Goal: Information Seeking & Learning: Learn about a topic

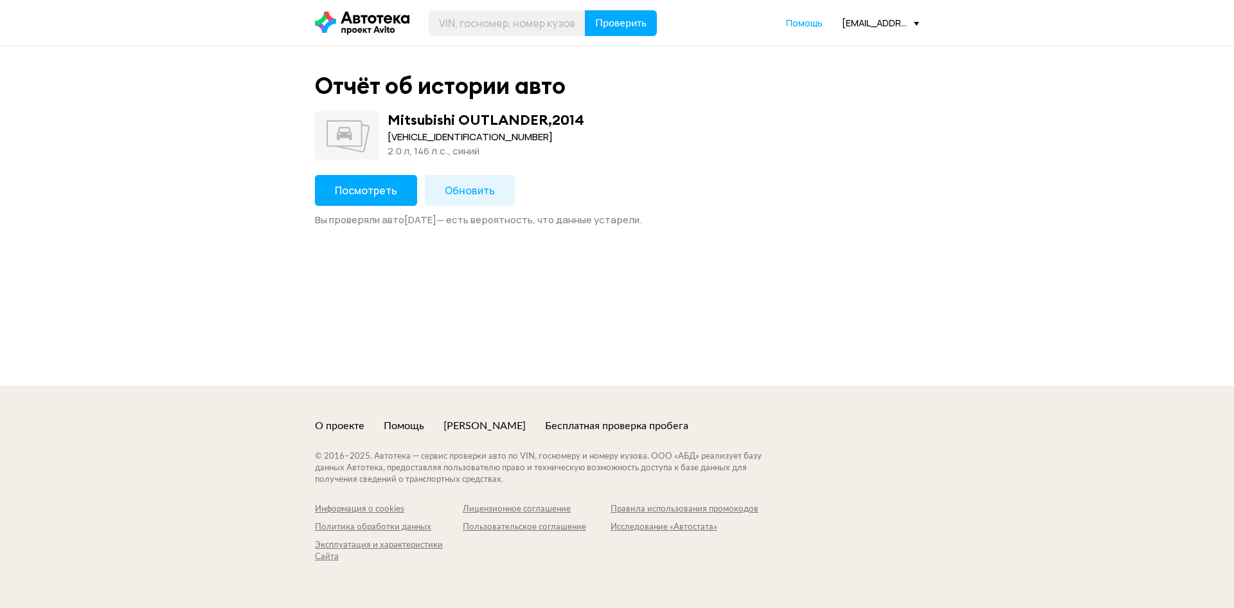
click at [365, 211] on div "Посмотреть Обновить Вы проверяли авто [DATE] — есть вероятность, что данные уст…" at bounding box center [617, 200] width 604 height 51
click at [371, 195] on span "Посмотреть" at bounding box center [366, 190] width 62 height 14
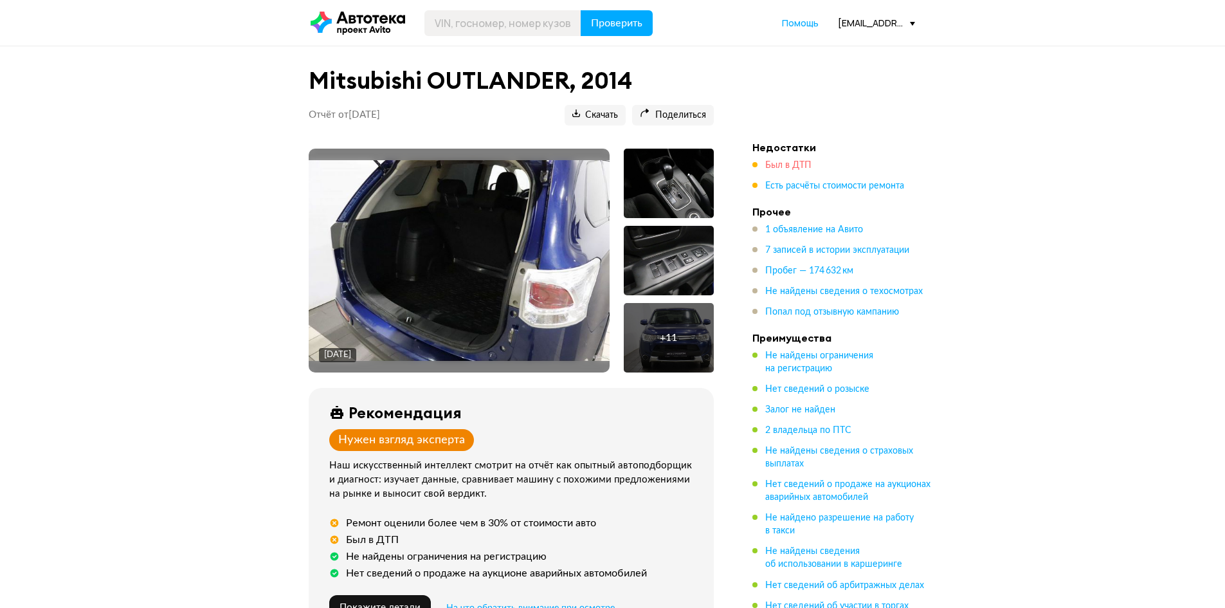
click at [778, 168] on span "Был в ДТП" at bounding box center [788, 165] width 46 height 9
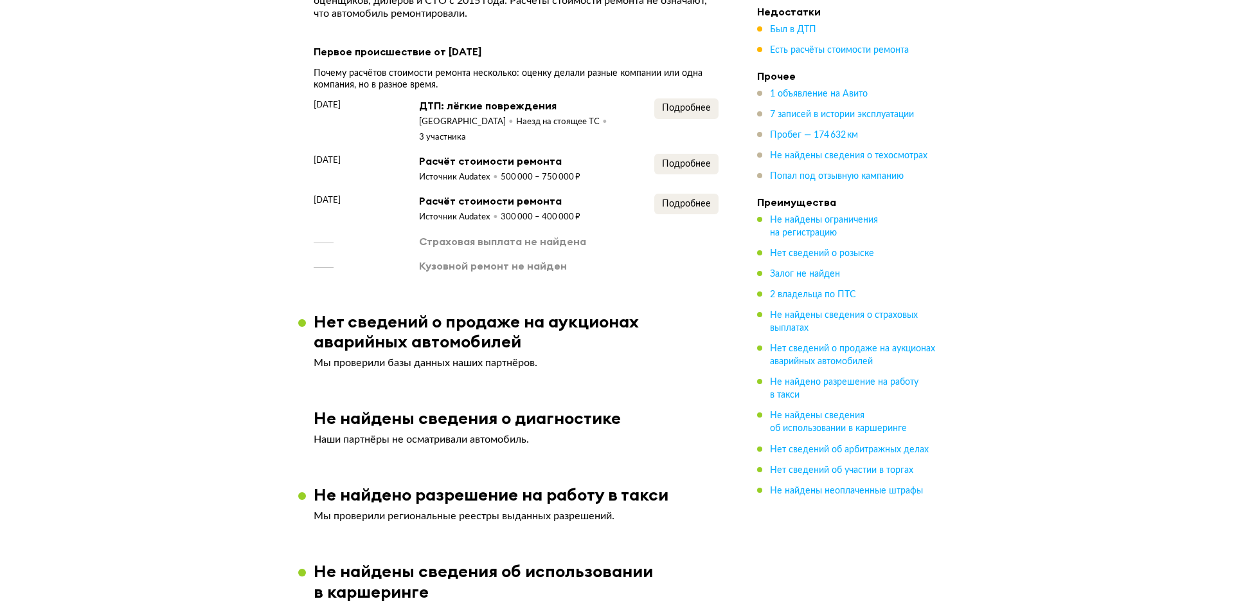
scroll to position [1382, 0]
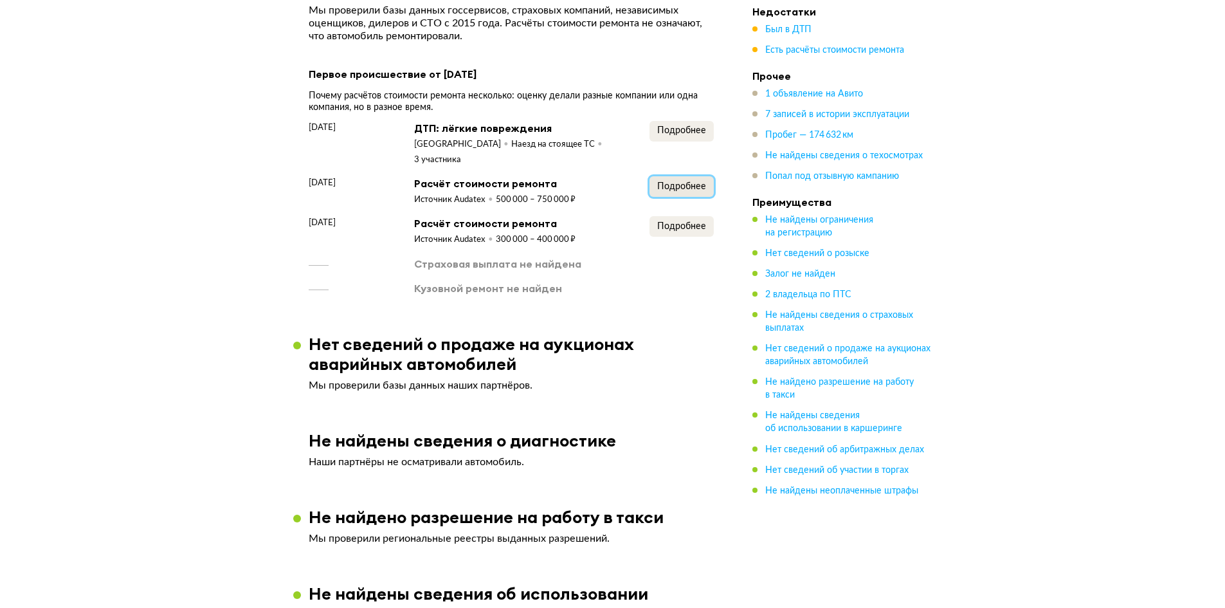
click at [674, 182] on span "Подробнее" at bounding box center [681, 186] width 49 height 9
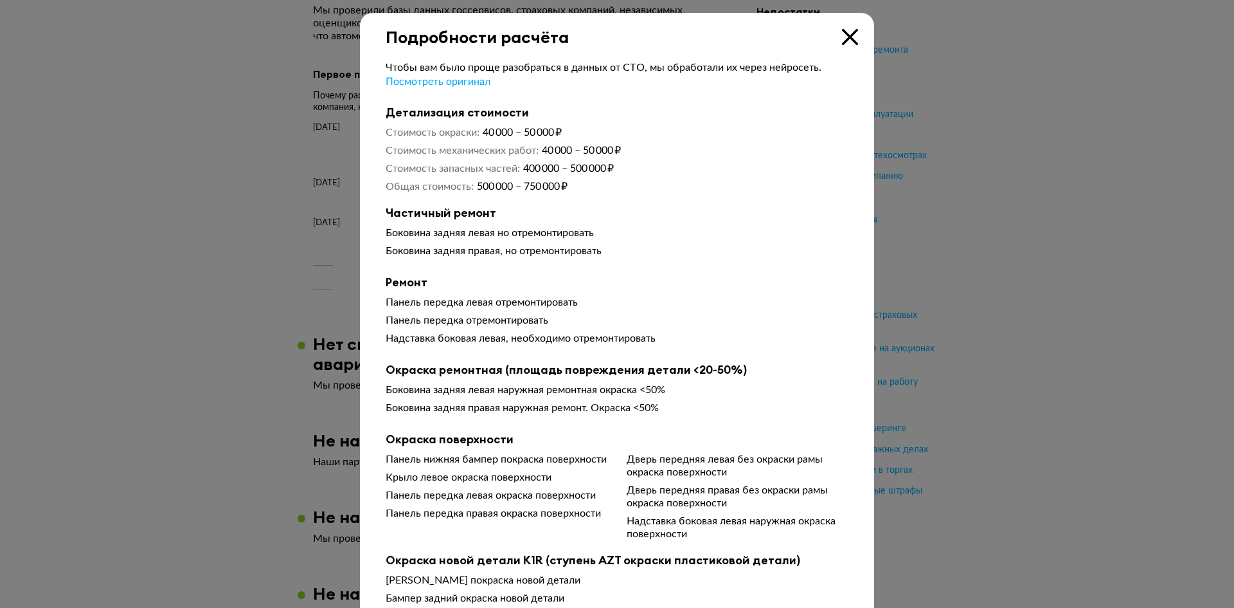
click at [1049, 214] on div at bounding box center [617, 304] width 1234 height 608
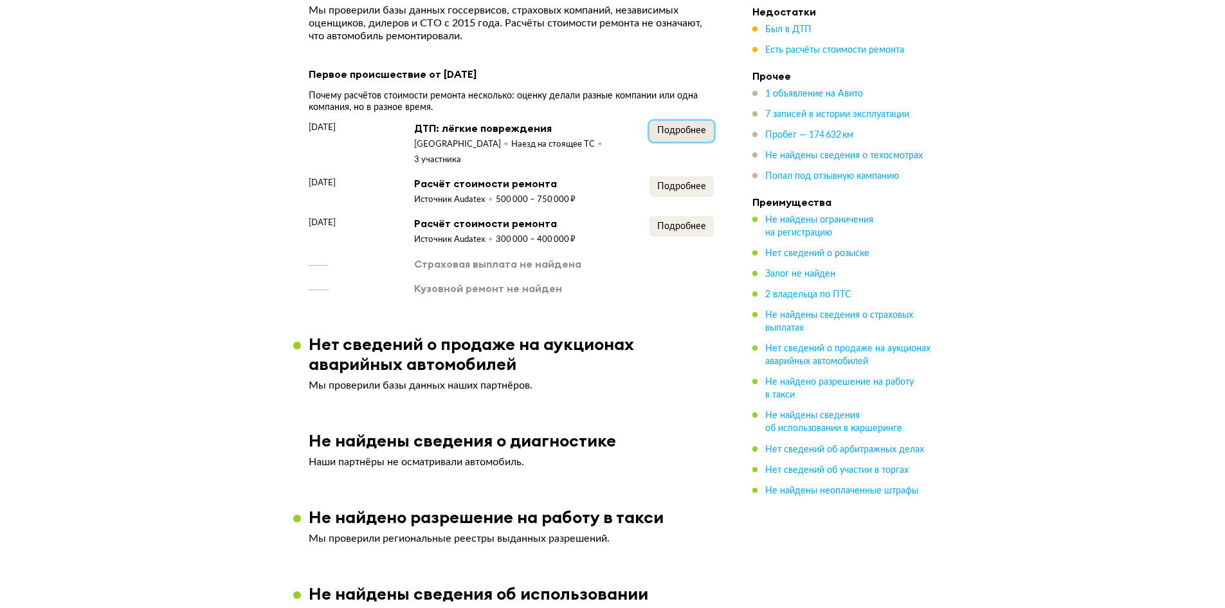
click at [679, 132] on span "Подробнее" at bounding box center [681, 130] width 49 height 9
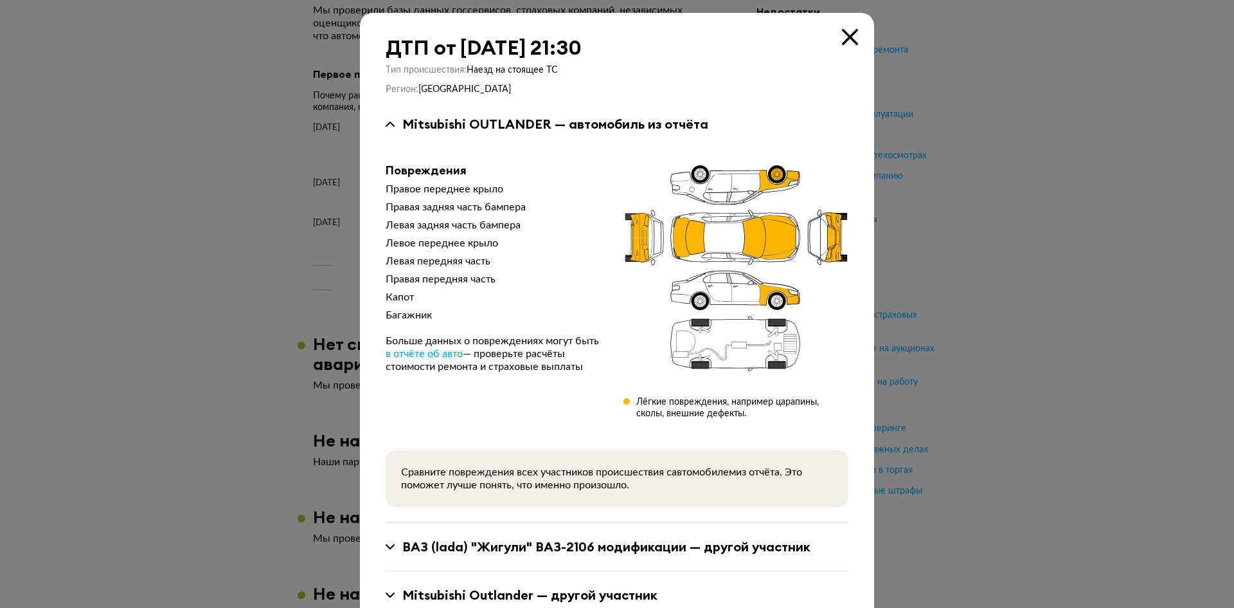
scroll to position [44, 0]
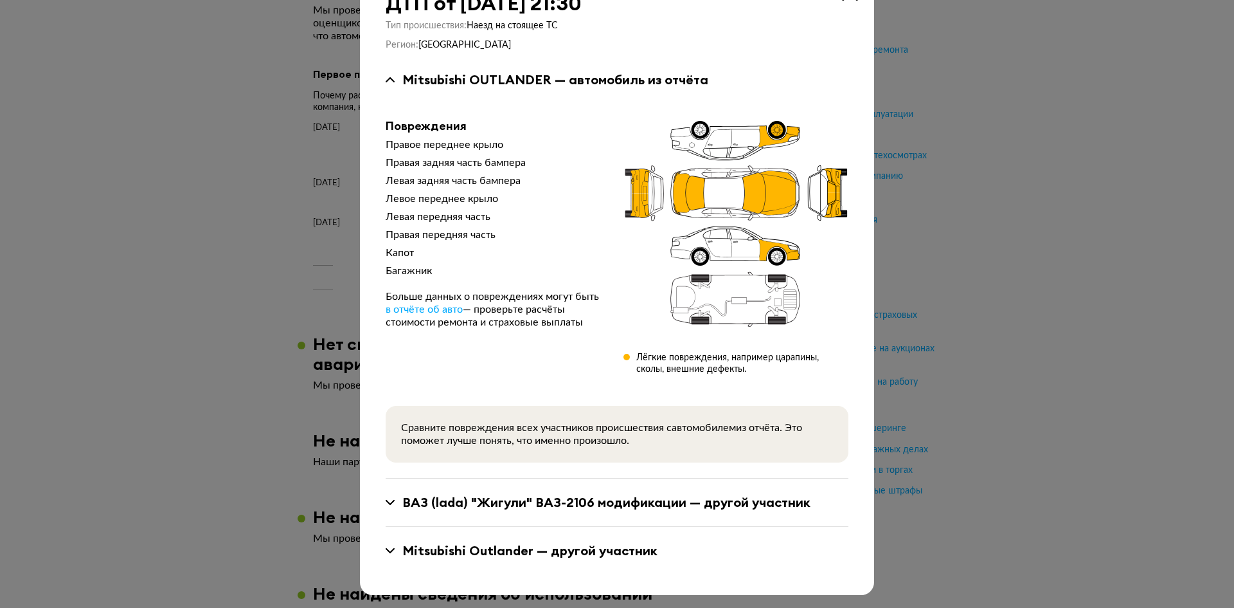
click at [977, 245] on div at bounding box center [617, 260] width 1234 height 608
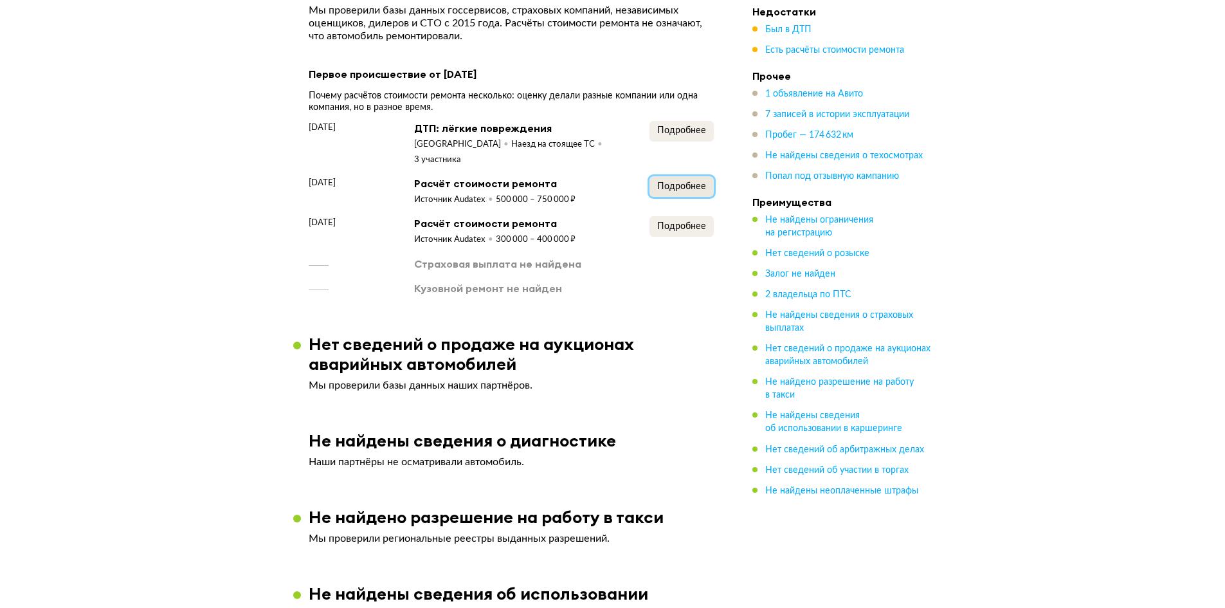
click at [666, 183] on span "Подробнее" at bounding box center [681, 186] width 49 height 9
